Goal: Task Accomplishment & Management: Manage account settings

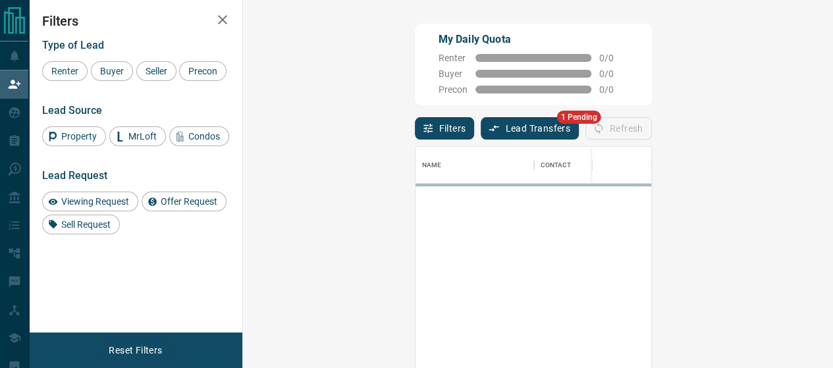
scroll to position [263, 552]
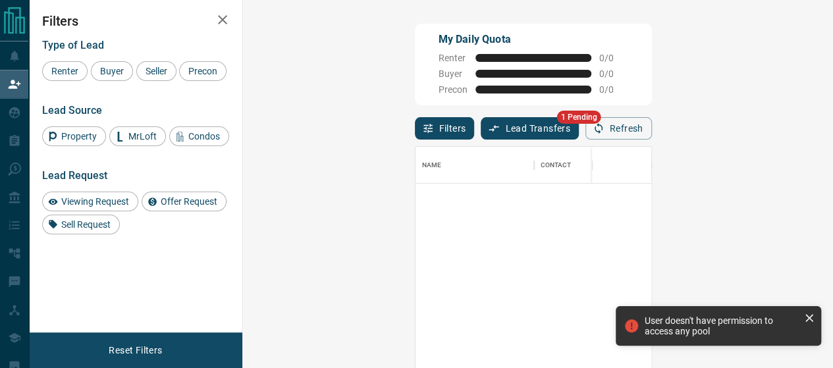
click at [481, 123] on button "Lead Transfers" at bounding box center [530, 128] width 98 height 22
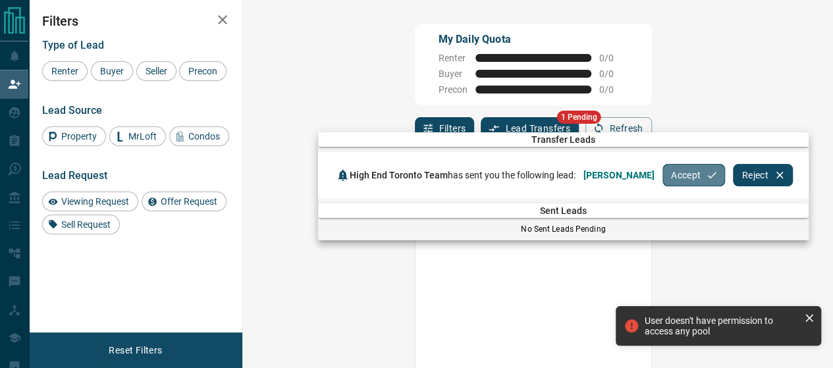
click at [682, 174] on button "Accept" at bounding box center [694, 175] width 63 height 22
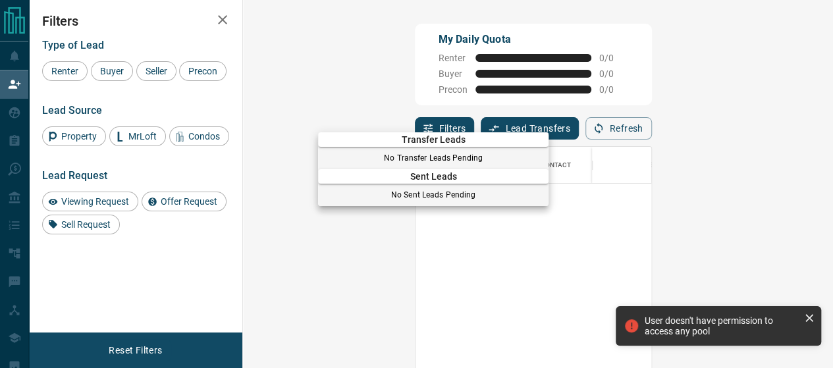
click at [13, 351] on div at bounding box center [416, 184] width 833 height 368
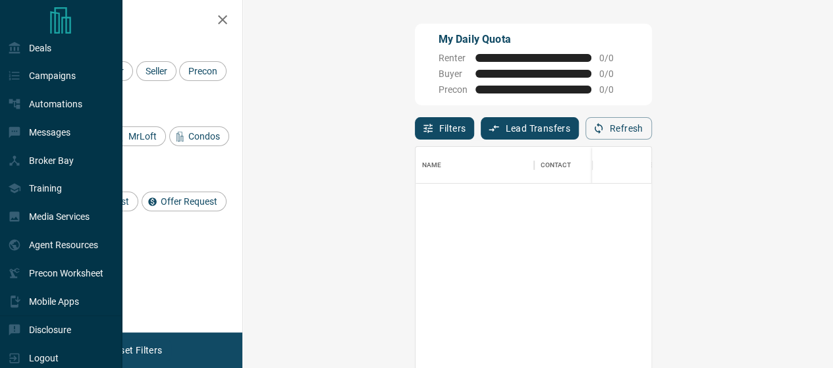
scroll to position [160, 0]
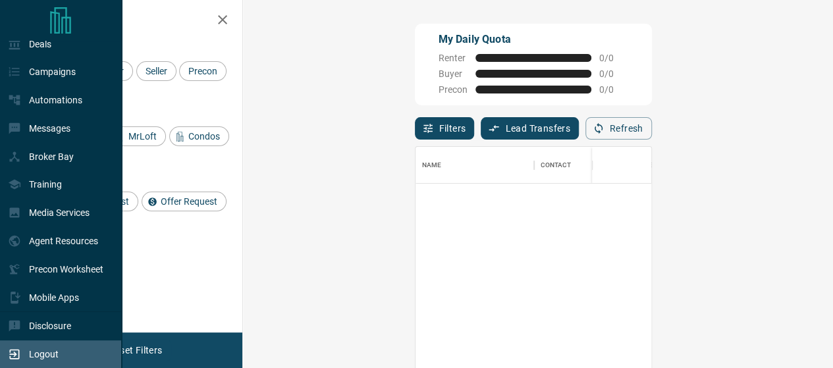
click at [65, 354] on div "Logout" at bounding box center [61, 354] width 122 height 28
